Goal: Information Seeking & Learning: Check status

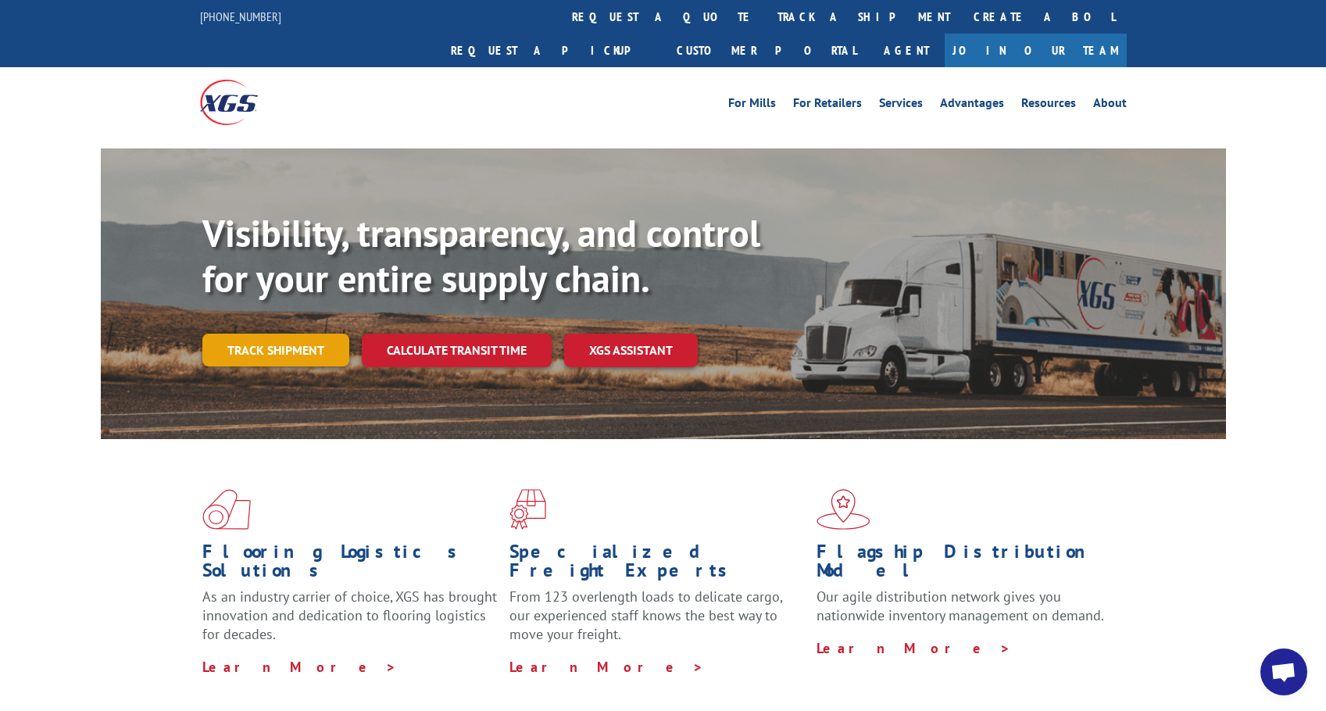
click at [253, 334] on link "Track shipment" at bounding box center [275, 350] width 147 height 33
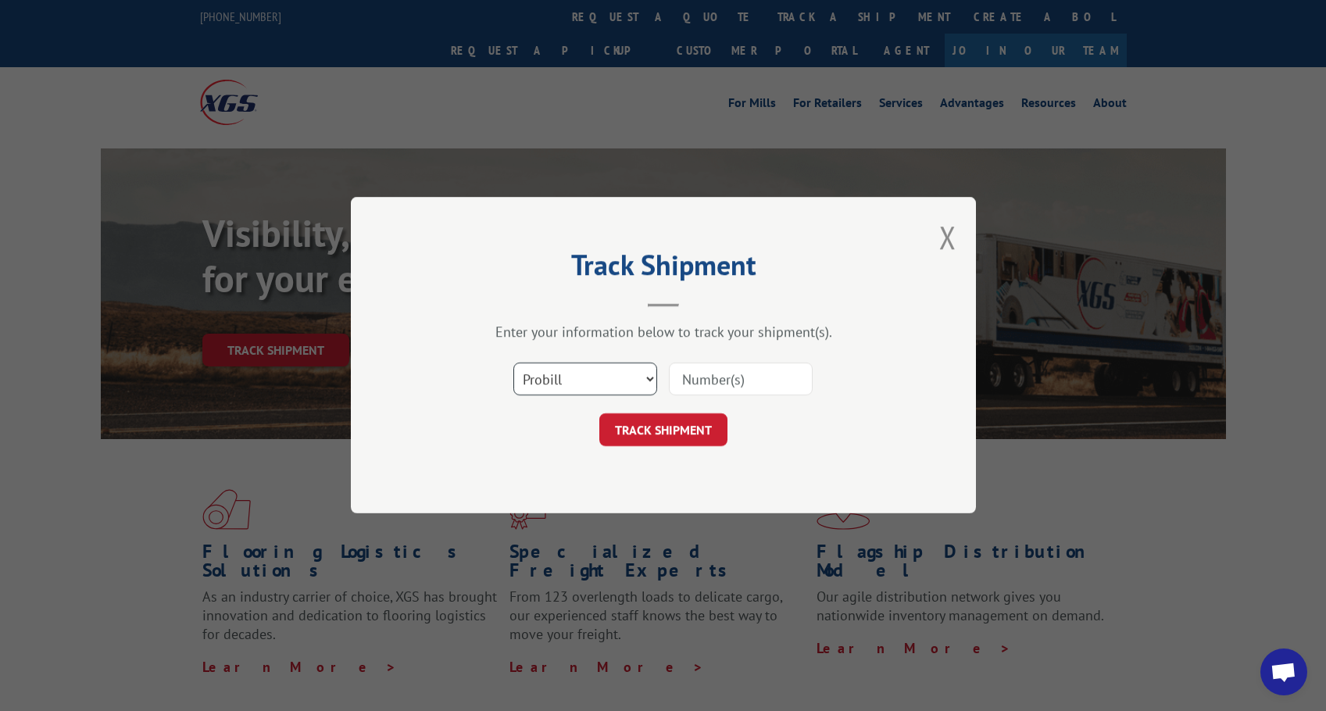
click at [574, 377] on select "Select category... Probill BOL PO" at bounding box center [585, 379] width 144 height 33
select select "bol"
click at [513, 363] on select "Select category... Probill BOL PO" at bounding box center [585, 379] width 144 height 33
click at [694, 380] on input at bounding box center [741, 379] width 144 height 33
paste input "5076492"
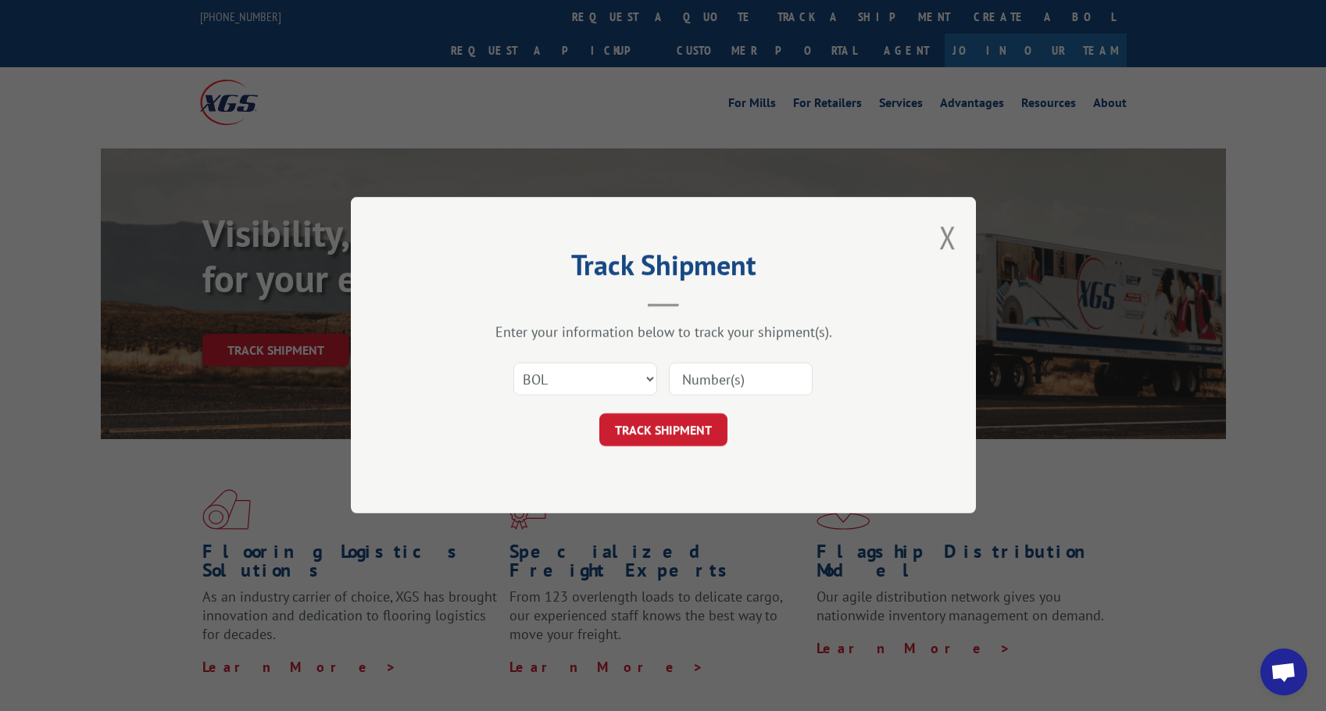
type input "5076492"
click button "TRACK SHIPMENT" at bounding box center [663, 430] width 128 height 33
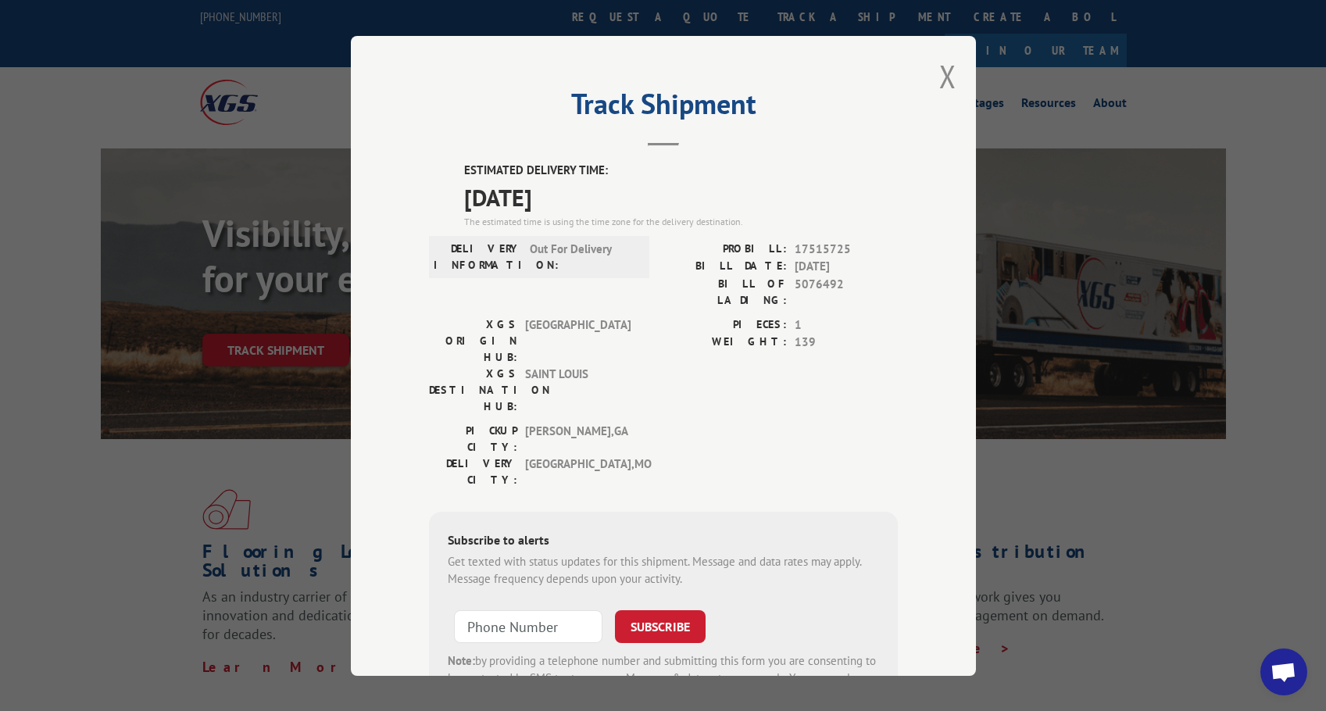
click at [1191, 92] on div "Track Shipment ESTIMATED DELIVERY TIME: [DATE] The estimated time is using the …" at bounding box center [663, 355] width 1326 height 711
click at [1084, 395] on div "Track Shipment ESTIMATED DELIVERY TIME: [DATE] The estimated time is using the …" at bounding box center [663, 355] width 1326 height 711
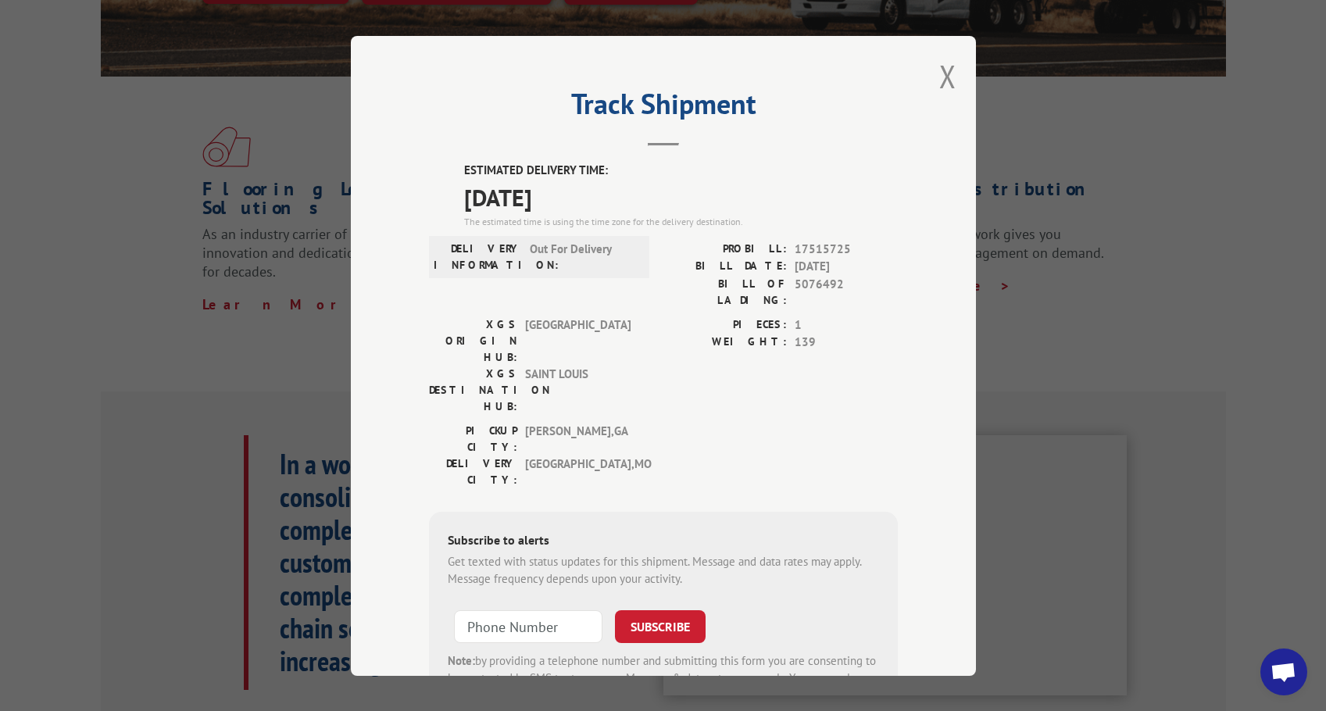
scroll to position [391, 0]
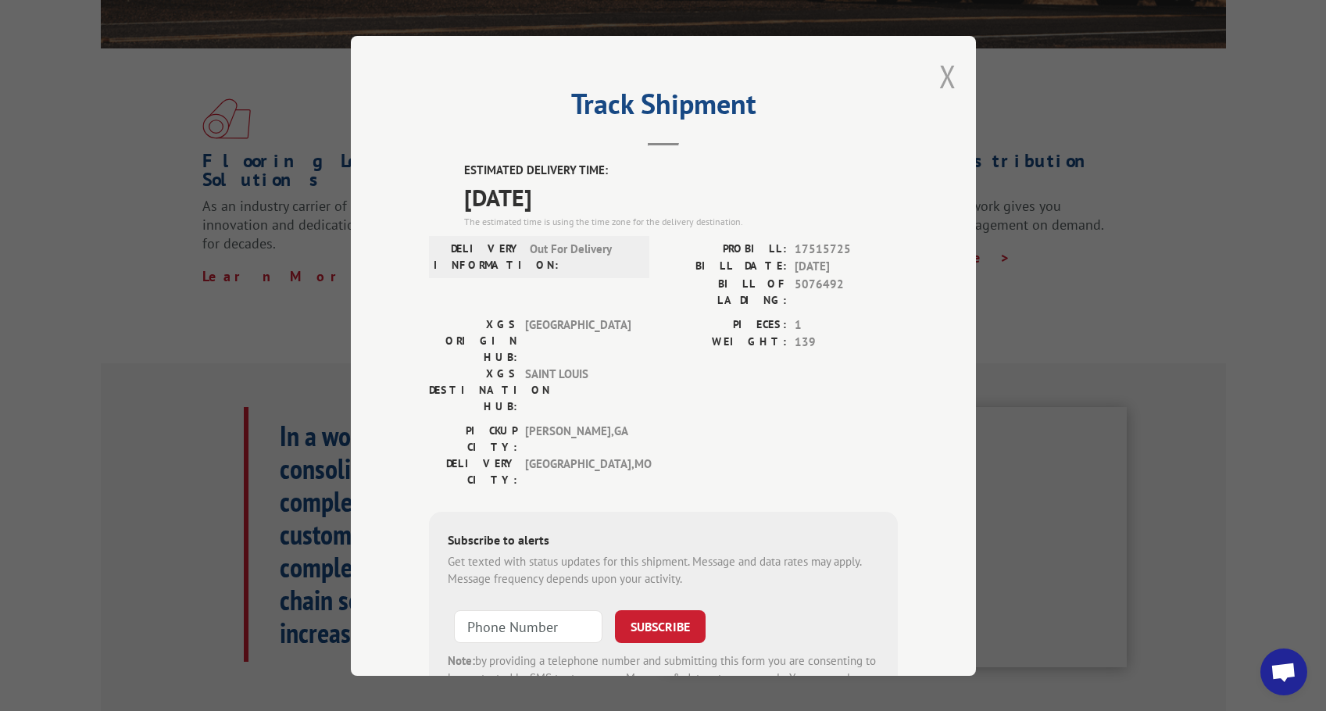
click at [939, 79] on button "Close modal" at bounding box center [947, 75] width 17 height 41
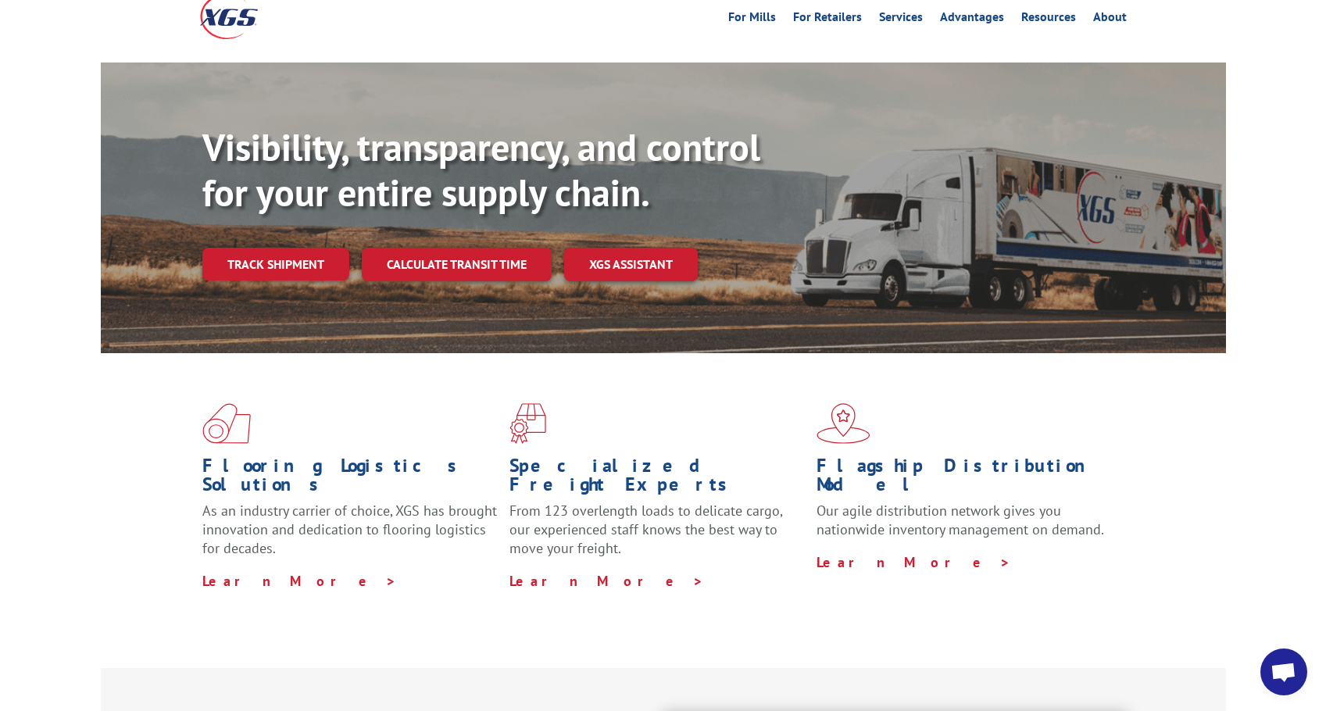
scroll to position [0, 0]
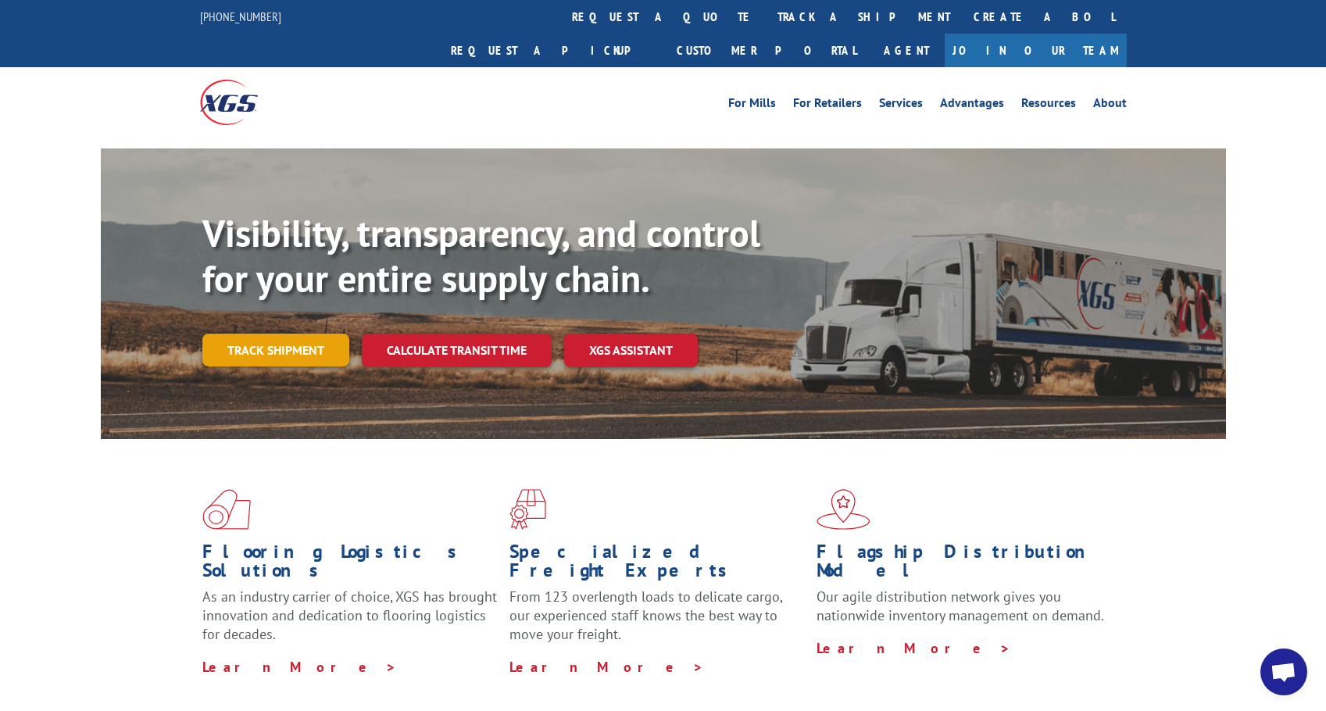
click at [243, 334] on link "Track shipment" at bounding box center [275, 350] width 147 height 33
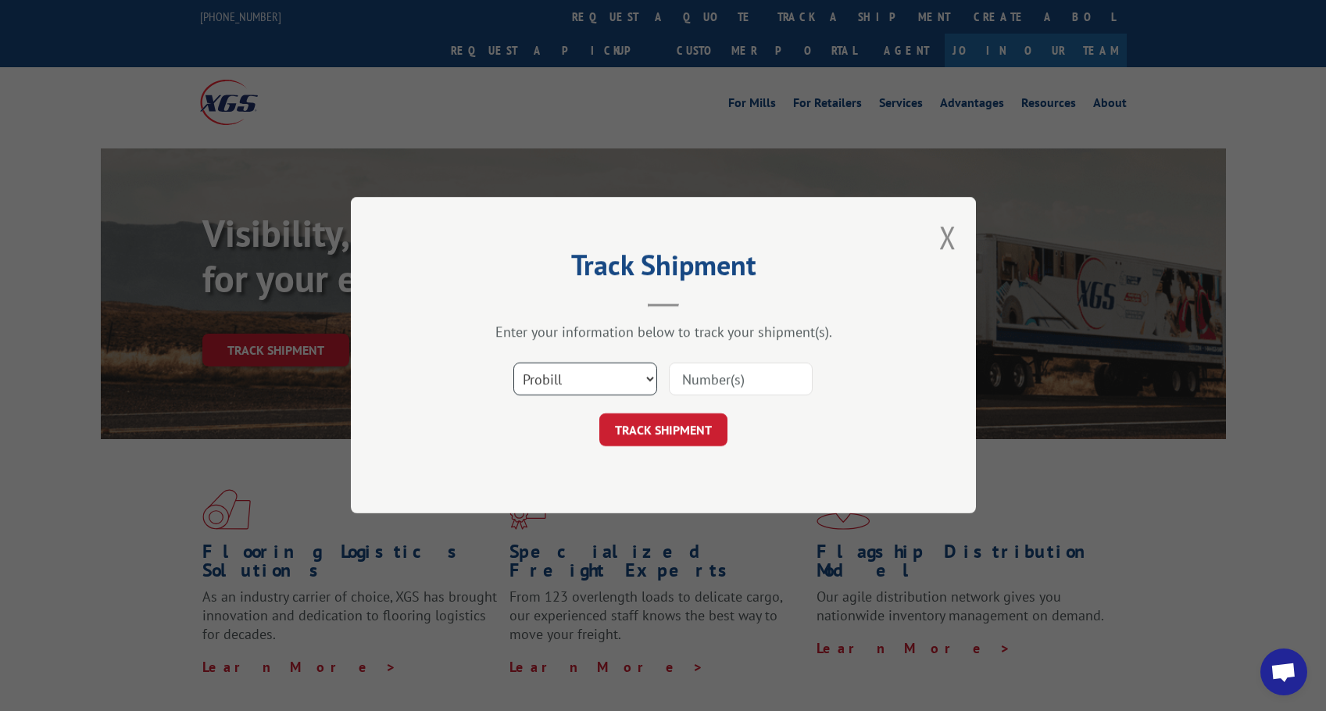
click at [563, 382] on select "Select category... Probill BOL PO" at bounding box center [585, 379] width 144 height 33
select select "bol"
click at [513, 363] on select "Select category... Probill BOL PO" at bounding box center [585, 379] width 144 height 33
click at [700, 382] on input at bounding box center [741, 379] width 144 height 33
paste input "5076492"
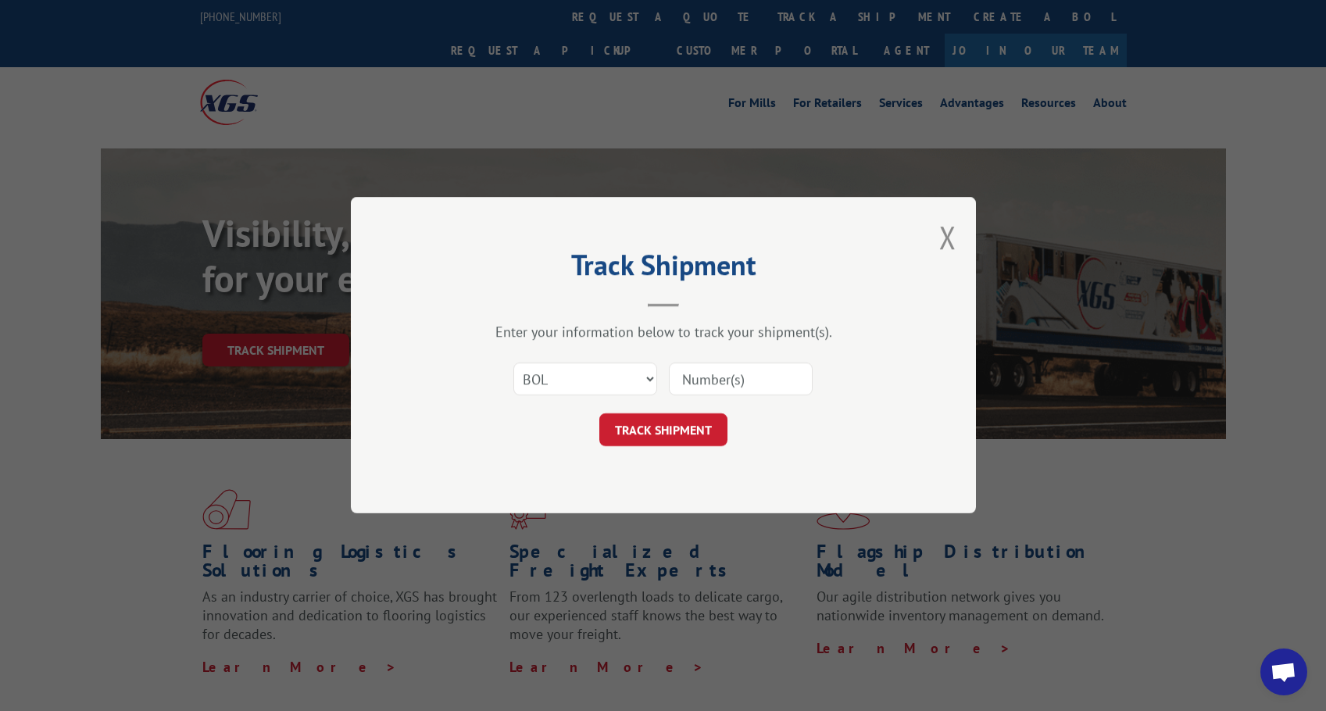
type input "5076492"
click button "TRACK SHIPMENT" at bounding box center [663, 430] width 128 height 33
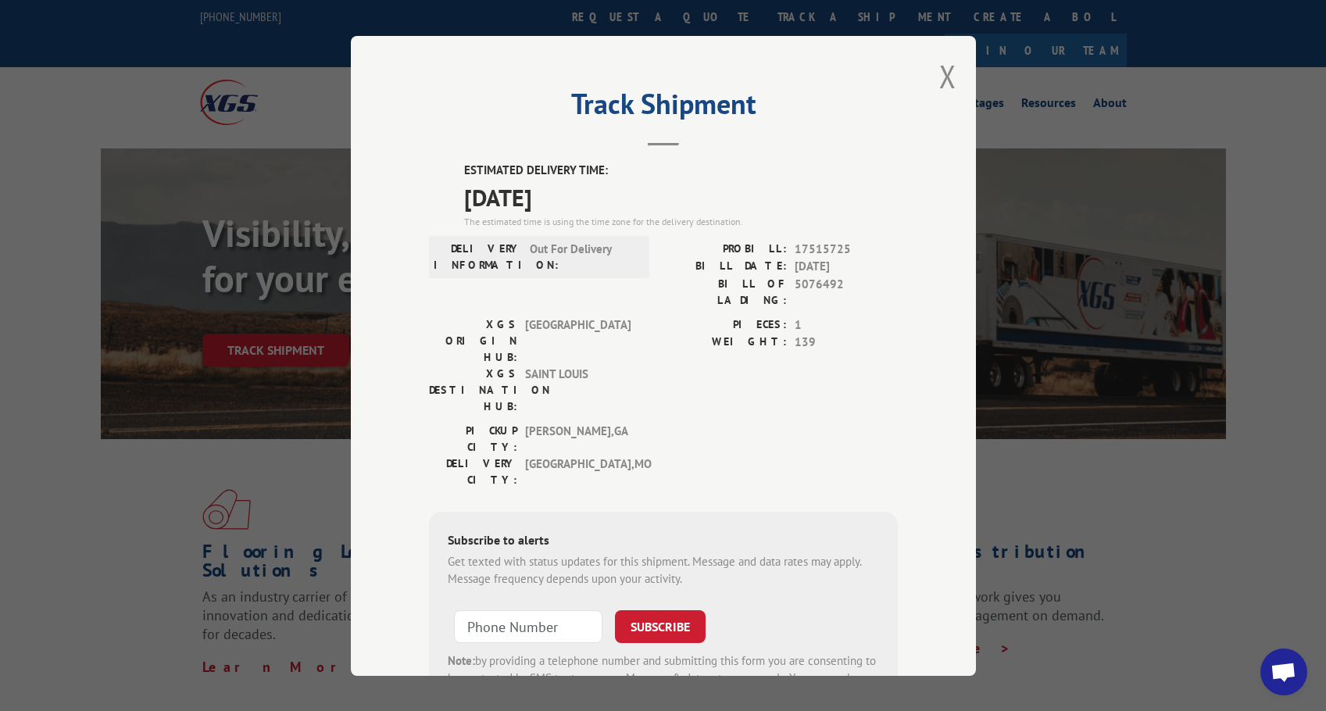
click at [932, 85] on div "Track Shipment ESTIMATED DELIVERY TIME: [DATE] The estimated time is using the …" at bounding box center [663, 356] width 625 height 640
